Goal: Transaction & Acquisition: Book appointment/travel/reservation

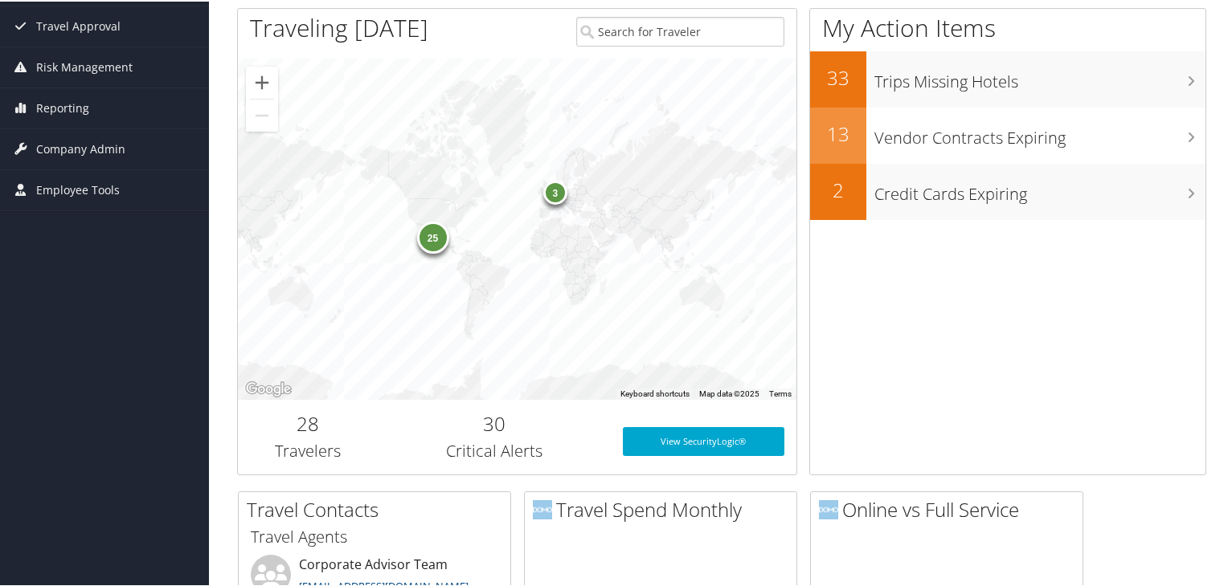
scroll to position [153, 0]
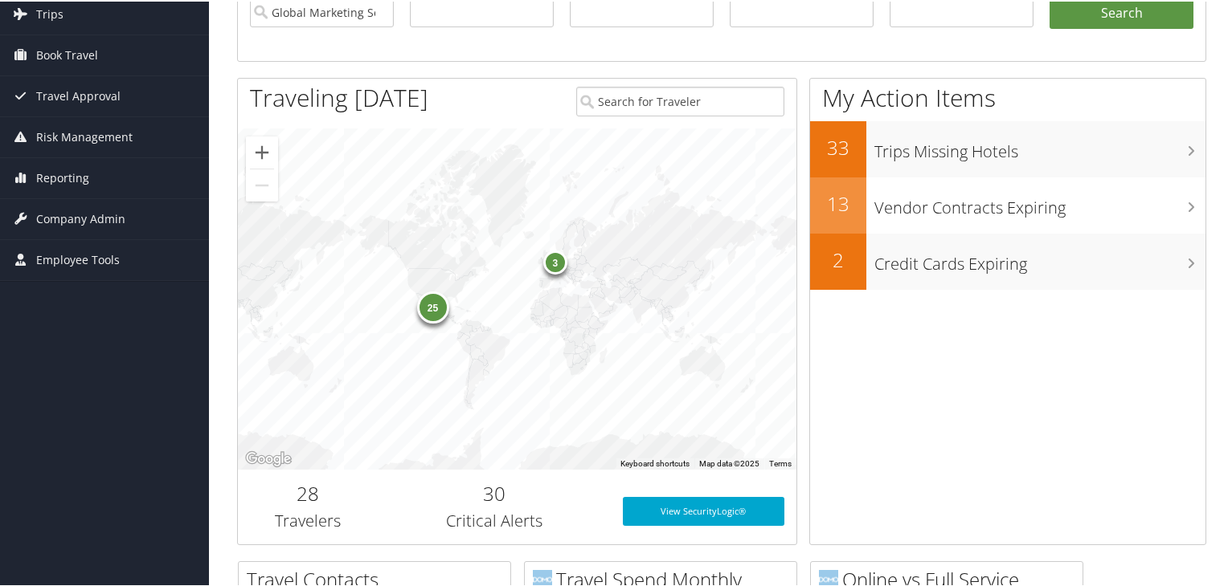
click at [433, 312] on div "25" at bounding box center [432, 306] width 32 height 32
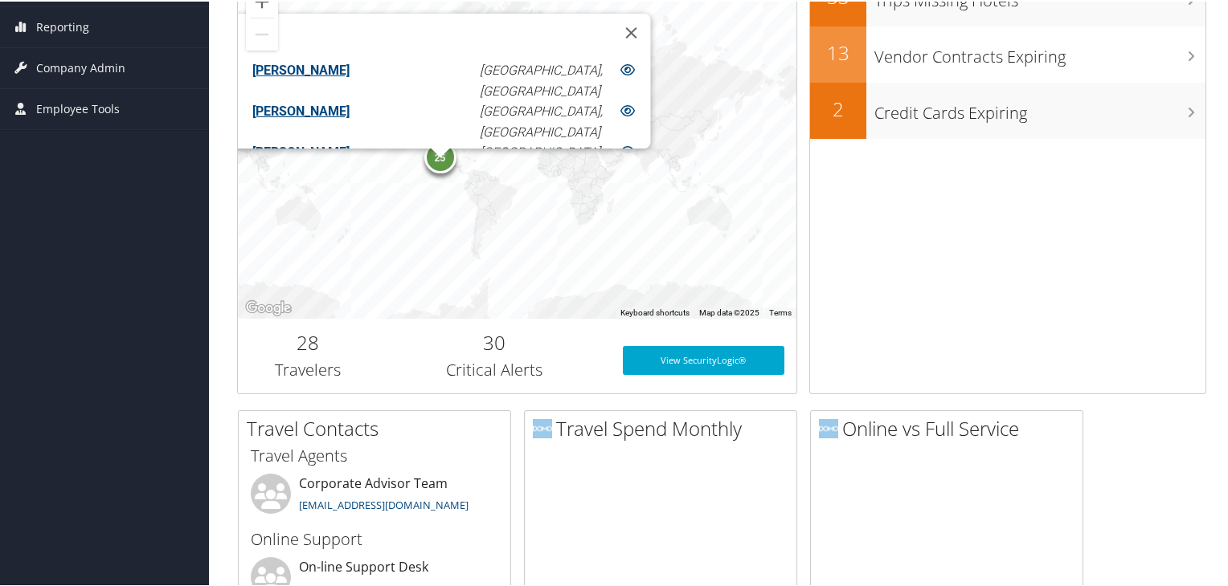
scroll to position [308, 0]
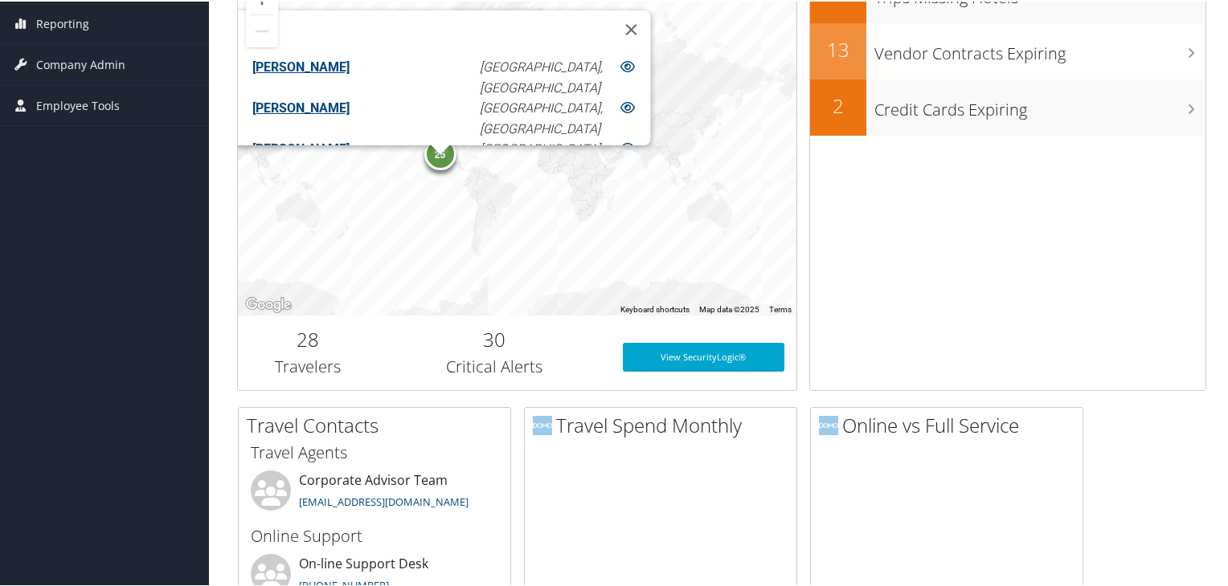
click at [623, 213] on div "25 3 Adrian Hebert Aguascalientes, MX Alexis Wagner Aguascalientes, MX Caitlin …" at bounding box center [517, 143] width 558 height 341
click at [611, 12] on button "Close" at bounding box center [630, 28] width 39 height 39
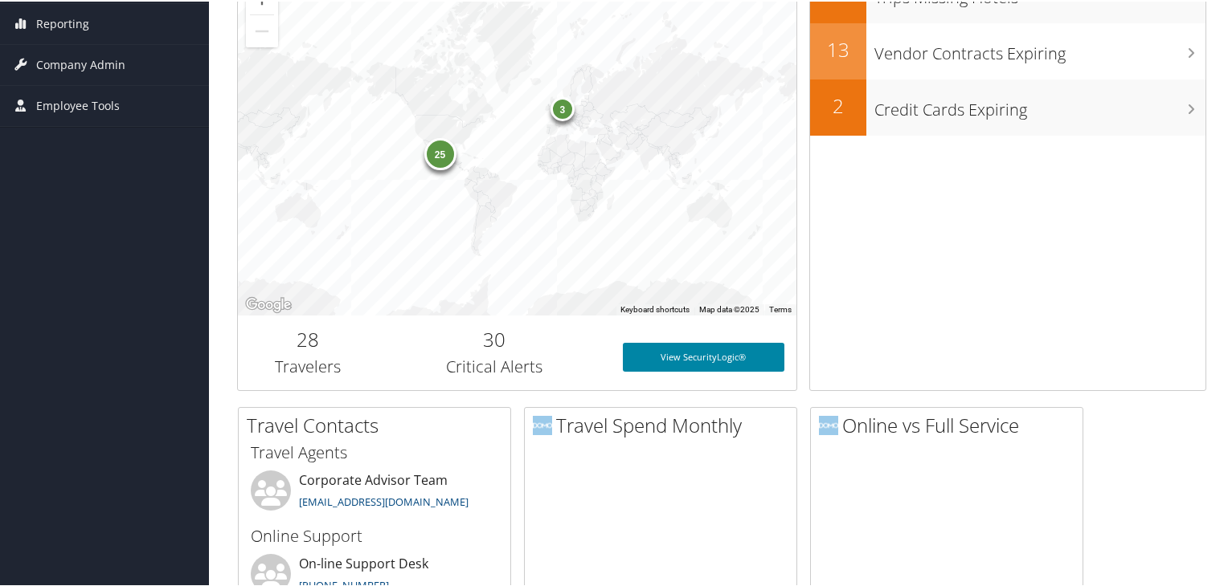
click at [686, 354] on link "View SecurityLogic®" at bounding box center [704, 355] width 162 height 29
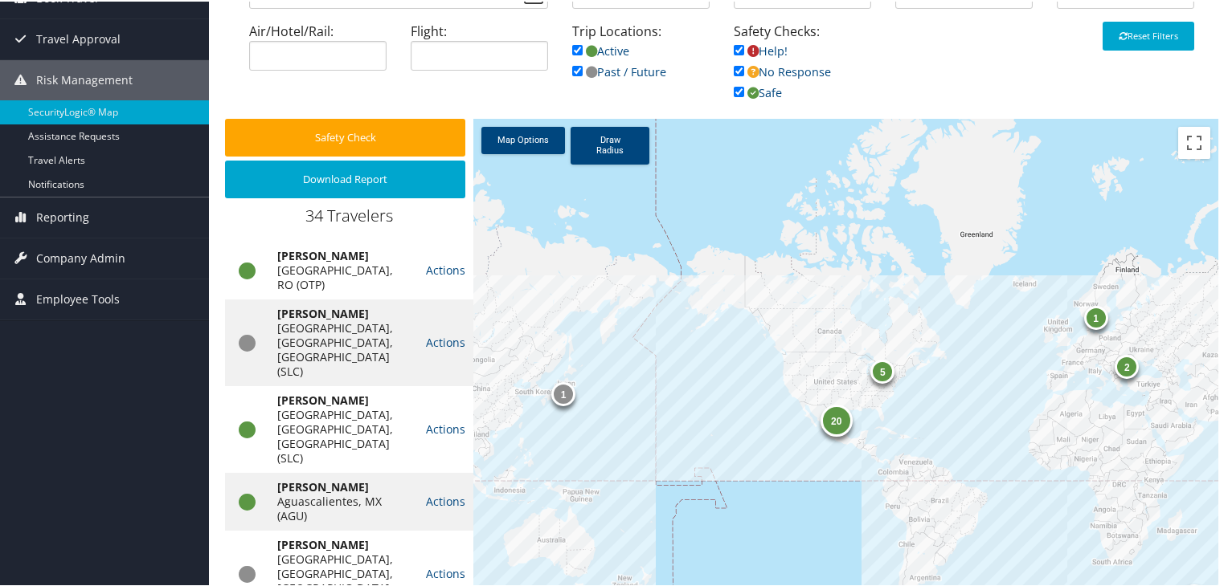
scroll to position [180, 0]
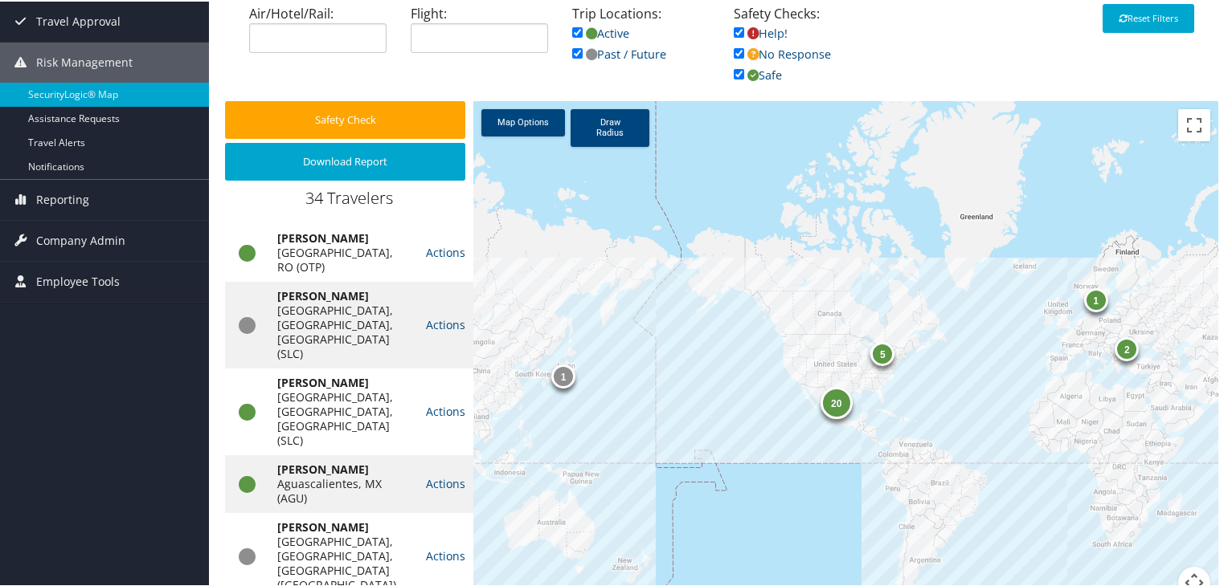
click at [915, 382] on div "20 1 5 2 1" at bounding box center [845, 358] width 745 height 517
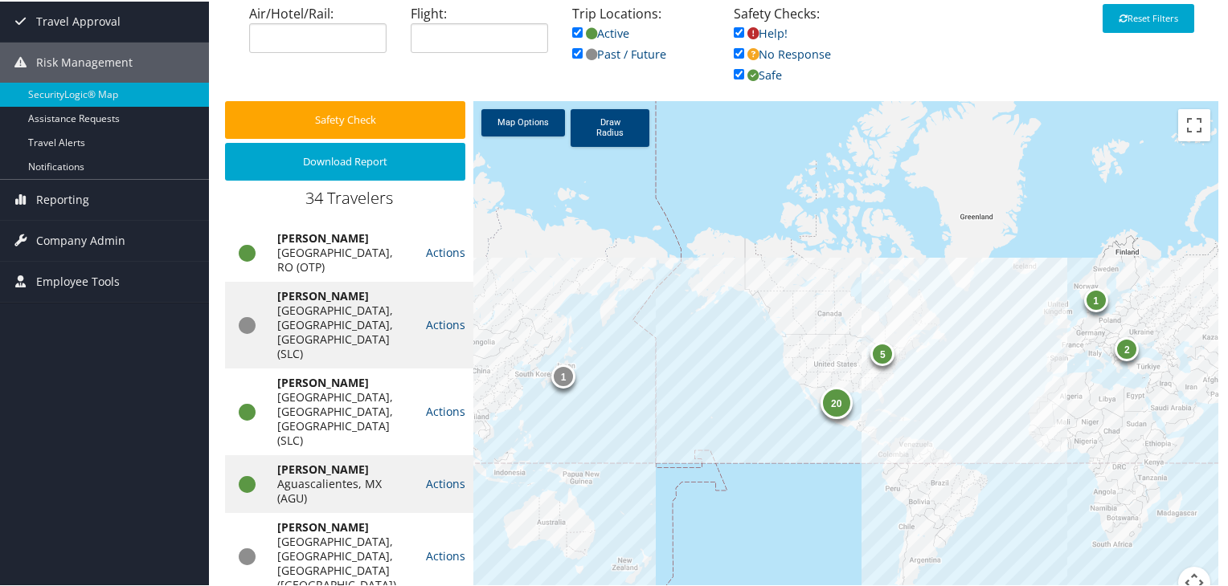
click at [946, 378] on div "20 1 5 2 1" at bounding box center [845, 358] width 745 height 517
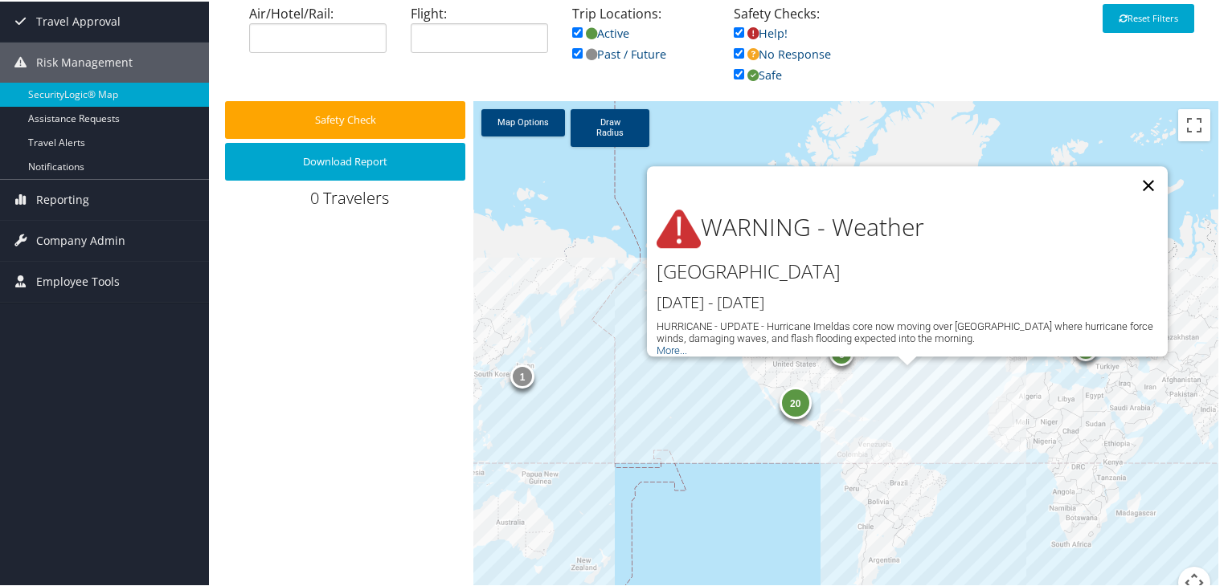
click at [1144, 173] on button "Close" at bounding box center [1148, 184] width 39 height 39
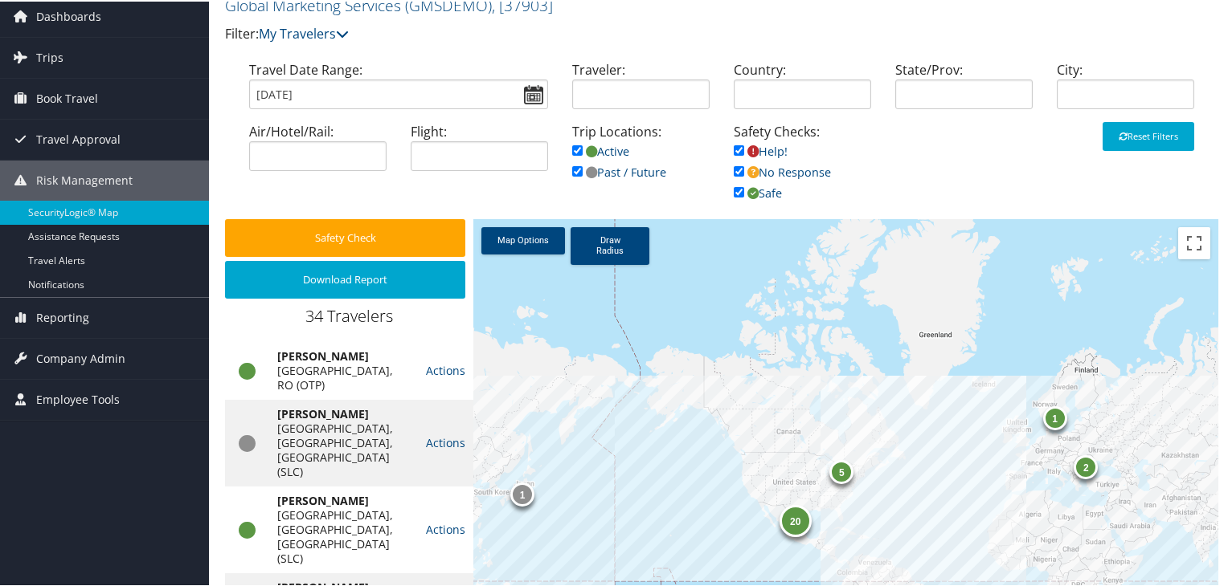
scroll to position [0, 0]
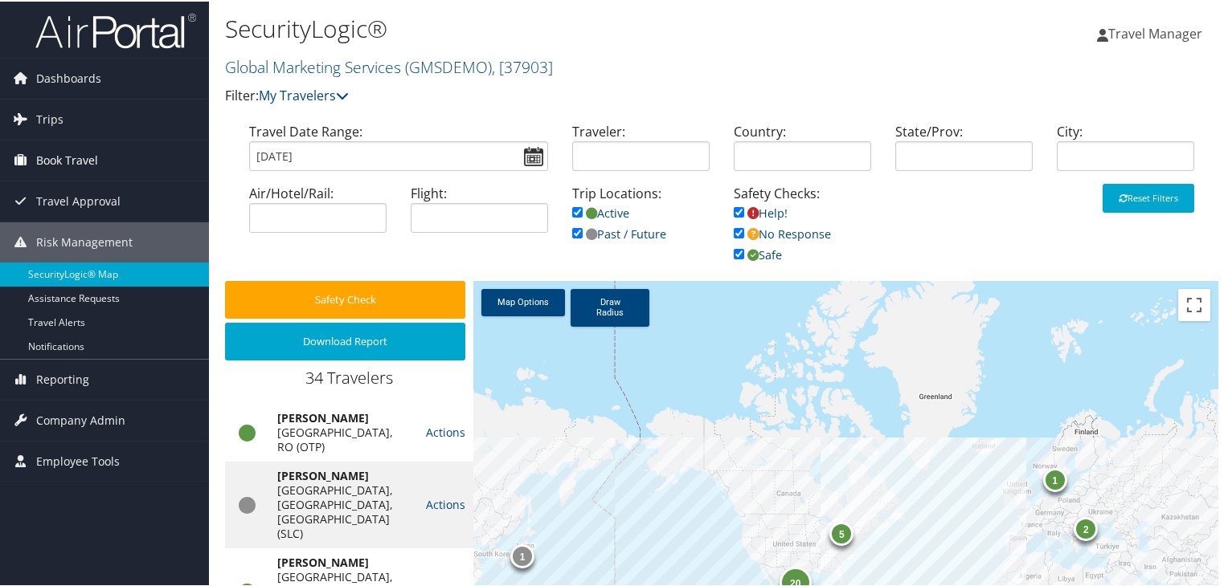
click at [51, 154] on span "Book Travel" at bounding box center [67, 159] width 62 height 40
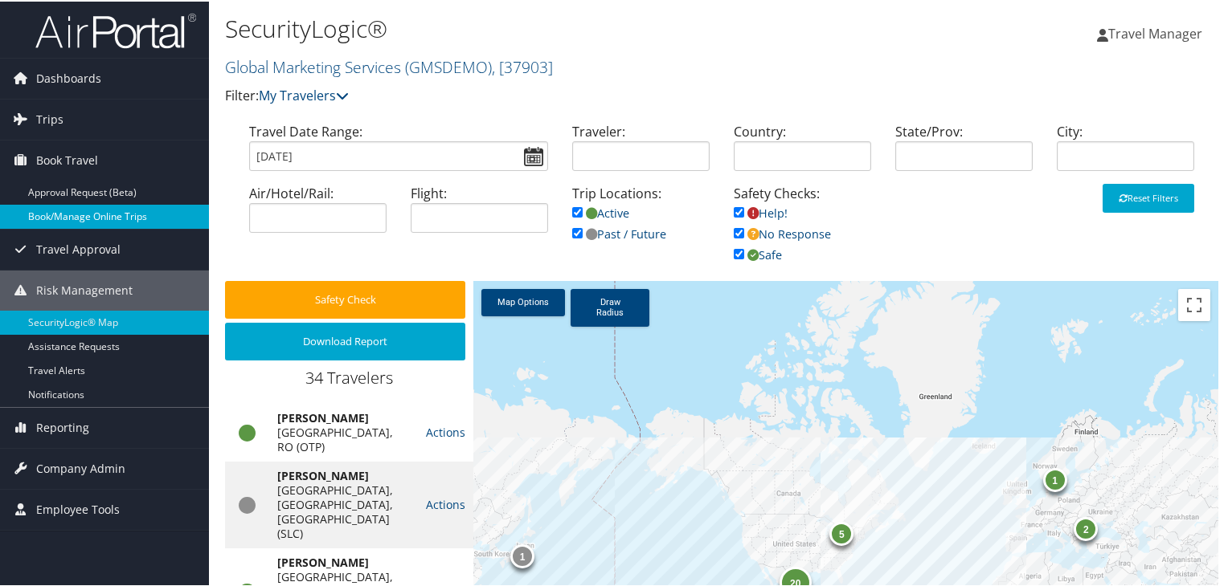
click at [95, 216] on link "Book/Manage Online Trips" at bounding box center [104, 215] width 209 height 24
click at [77, 76] on span "Dashboards" at bounding box center [68, 77] width 65 height 40
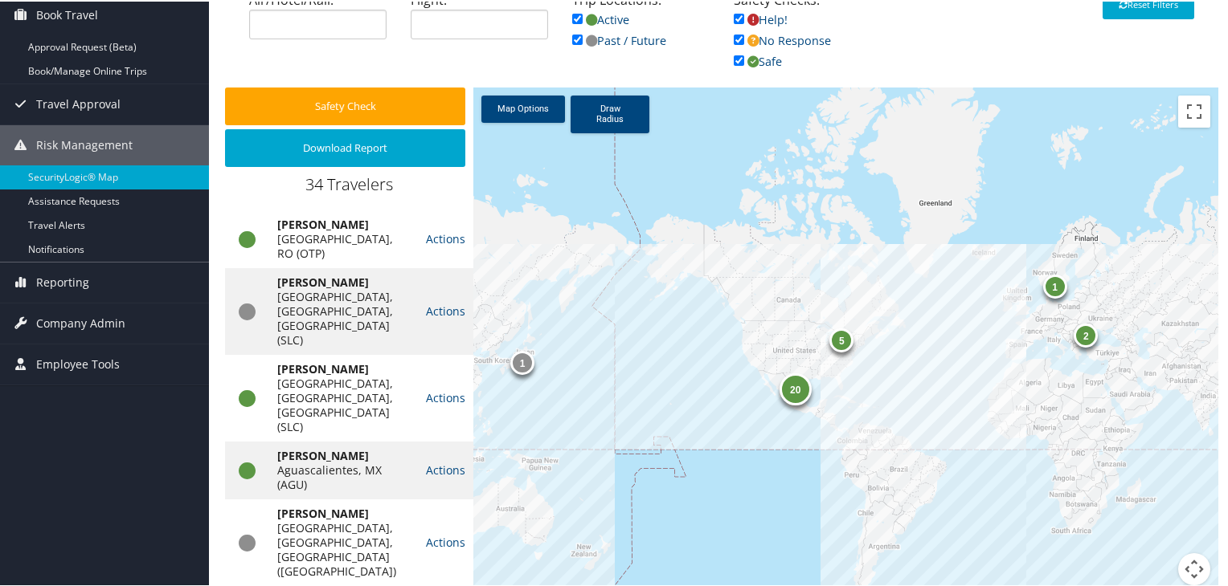
scroll to position [210, 0]
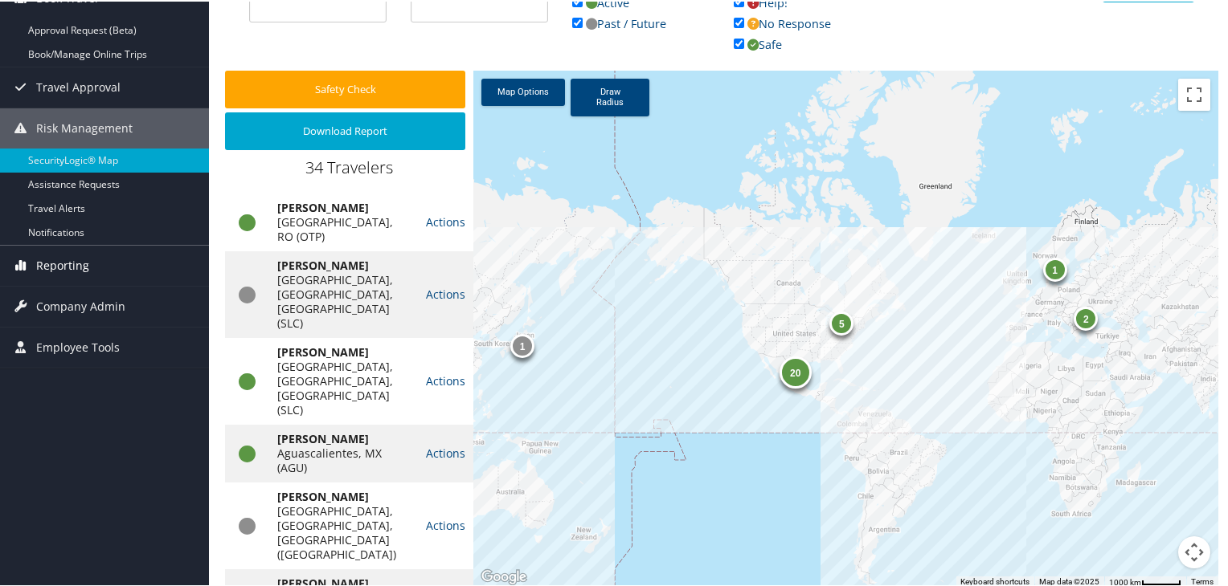
click at [51, 258] on span "Reporting" at bounding box center [62, 264] width 53 height 40
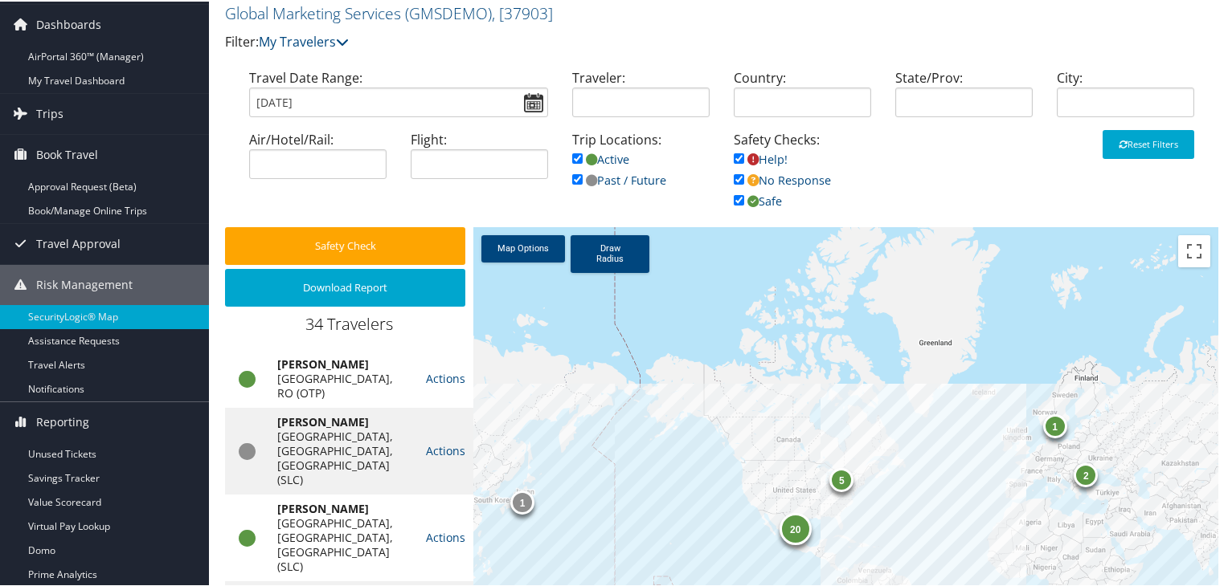
scroll to position [0, 0]
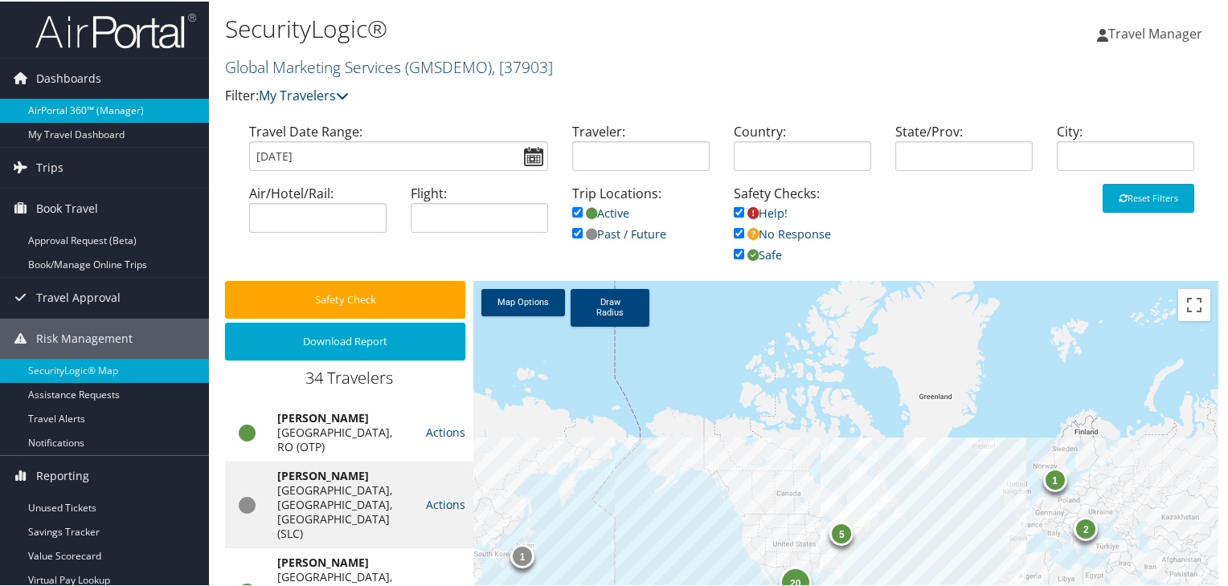
click at [51, 101] on link "AirPortal 360™ (Manager)" at bounding box center [104, 109] width 209 height 24
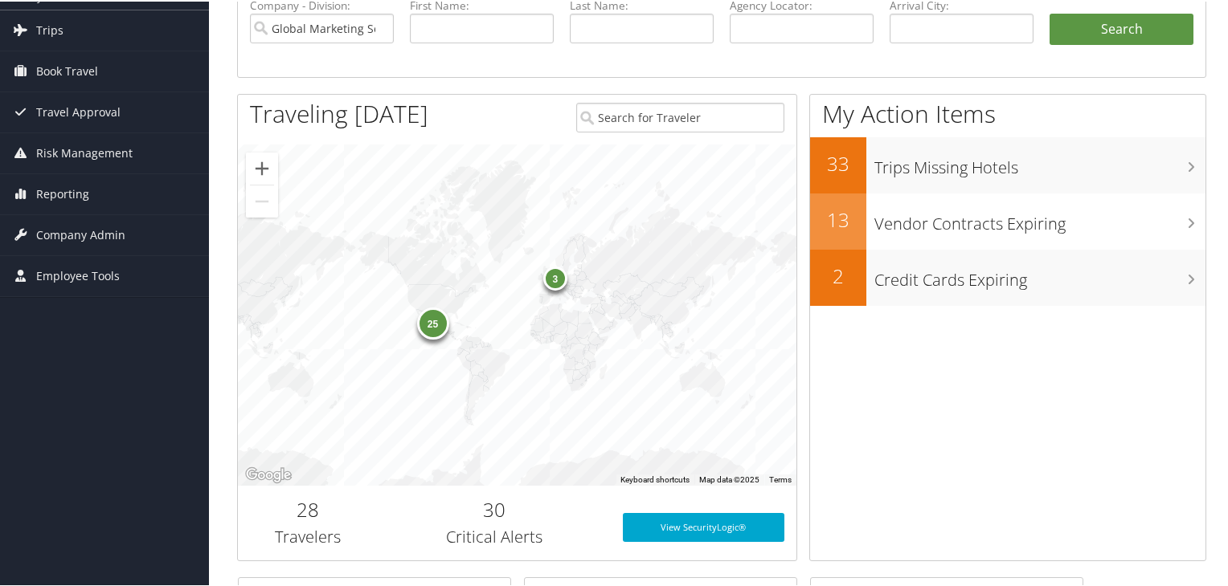
scroll to position [27, 0]
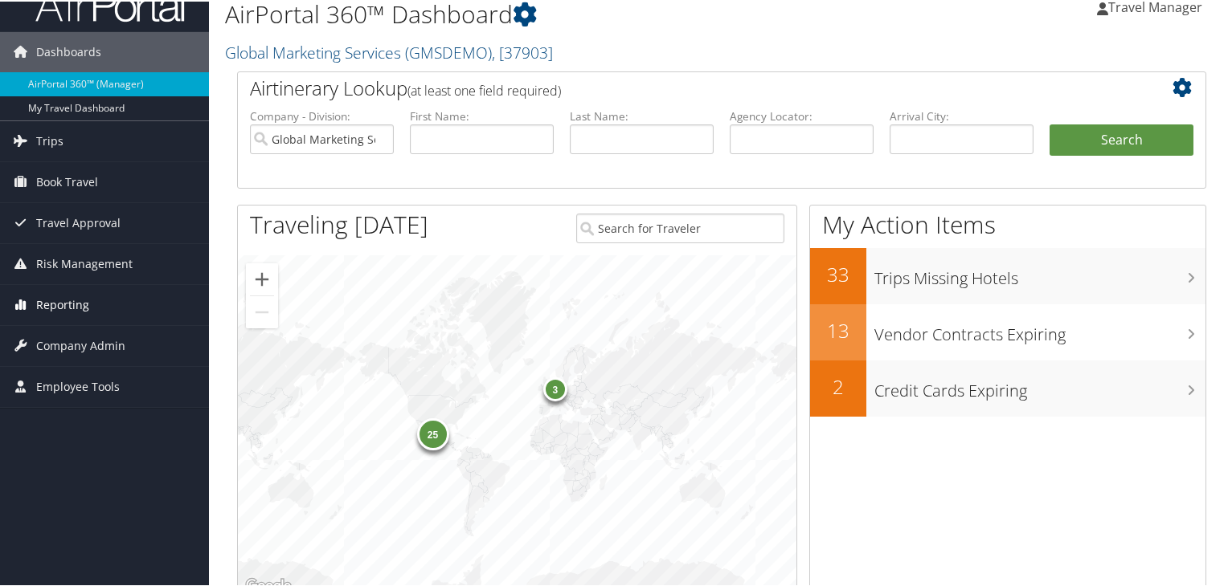
click at [59, 309] on span "Reporting" at bounding box center [62, 304] width 53 height 40
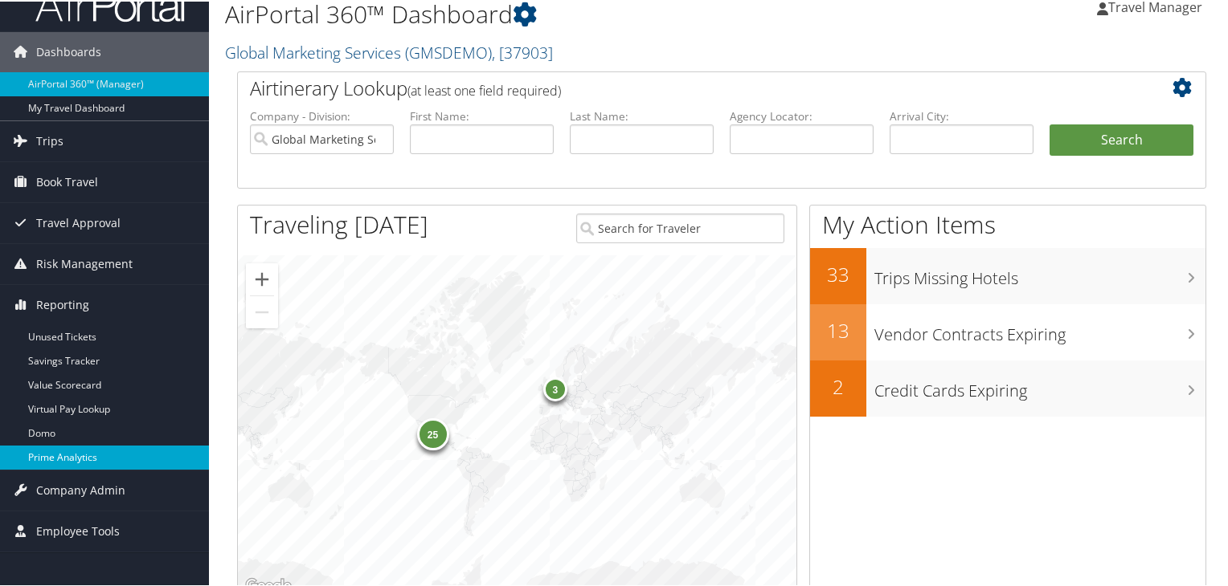
click at [58, 452] on link "Prime Analytics" at bounding box center [104, 456] width 209 height 24
